Goal: Information Seeking & Learning: Learn about a topic

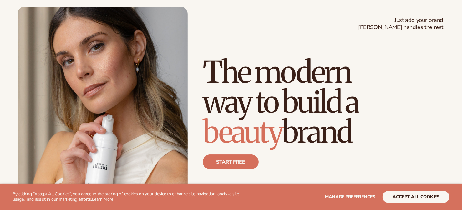
scroll to position [31, 0]
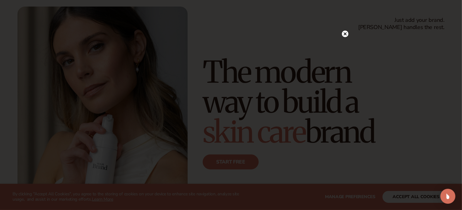
click at [344, 34] on icon at bounding box center [344, 34] width 3 height 3
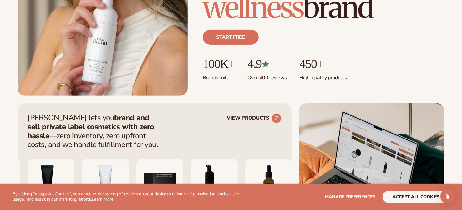
scroll to position [187, 0]
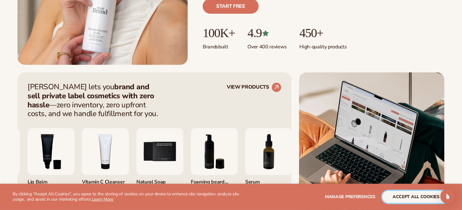
click at [411, 195] on button "accept all cookies" at bounding box center [415, 197] width 67 height 12
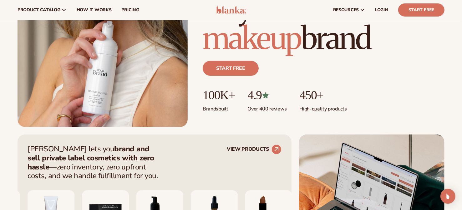
scroll to position [0, 0]
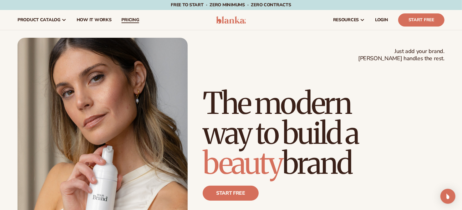
click at [132, 18] on span "pricing" at bounding box center [130, 20] width 18 height 5
